Goal: Check status: Check status

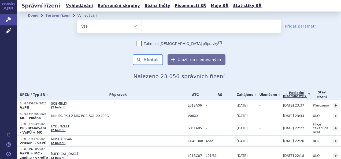
scroll to position [617, 0]
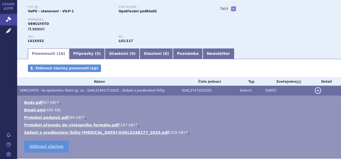
scroll to position [107, 0]
